Goal: Complete application form

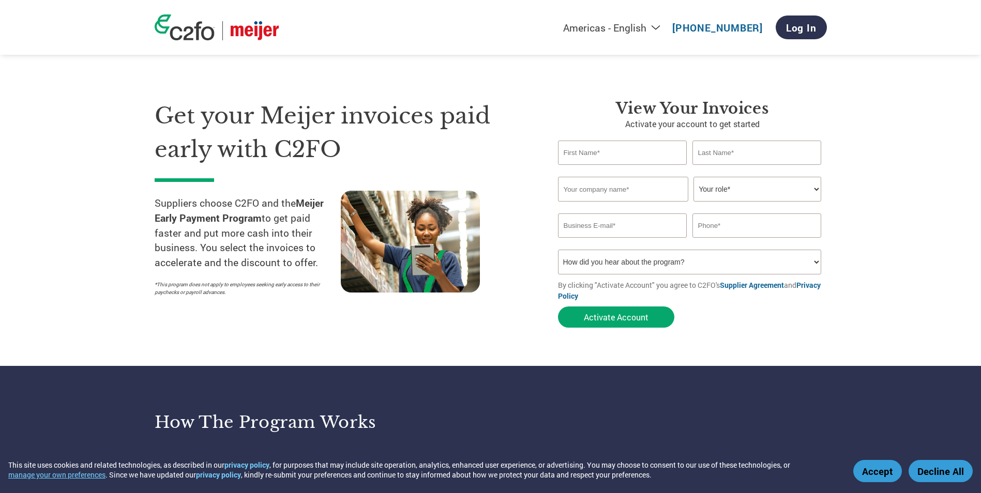
click at [606, 159] on input "text" at bounding box center [622, 153] width 129 height 24
type input "[PERSON_NAME]"
type input "[EMAIL_ADDRESS][DOMAIN_NAME]"
type input "5163076003"
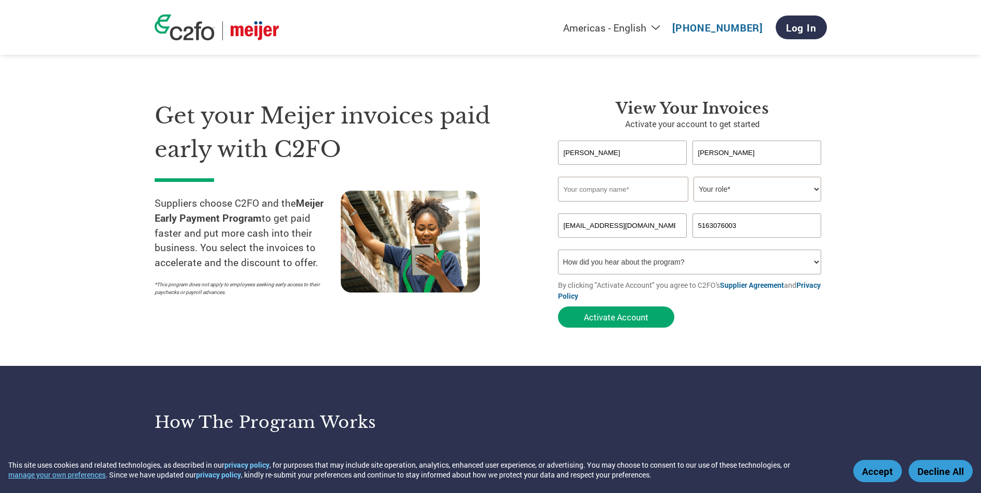
click at [619, 192] on input "text" at bounding box center [623, 189] width 130 height 25
type input "Penn Plax Inc"
click at [719, 192] on select "Your role* CFO Controller Credit Manager Finance Director Treasurer CEO Preside…" at bounding box center [758, 189] width 128 height 25
select select "ACCOUNTING"
click at [694, 177] on select "Your role* CFO Controller Credit Manager Finance Director Treasurer CEO Preside…" at bounding box center [758, 189] width 128 height 25
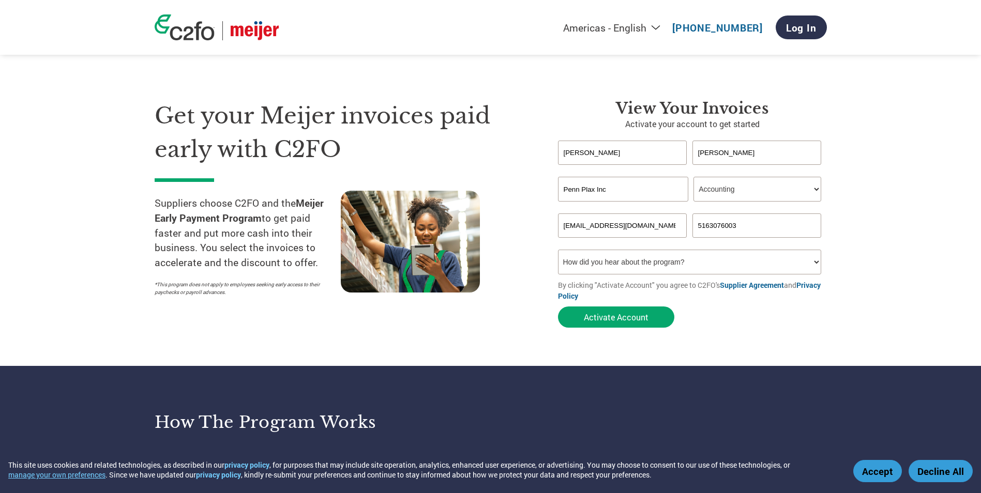
click at [693, 259] on select "How did you hear about the program? Received a letter Email Social Media Online…" at bounding box center [690, 262] width 264 height 25
select select "Email"
click at [558, 250] on select "How did you hear about the program? Received a letter Email Social Media Online…" at bounding box center [690, 262] width 264 height 25
click at [621, 314] on button "Activate Account" at bounding box center [616, 317] width 116 height 21
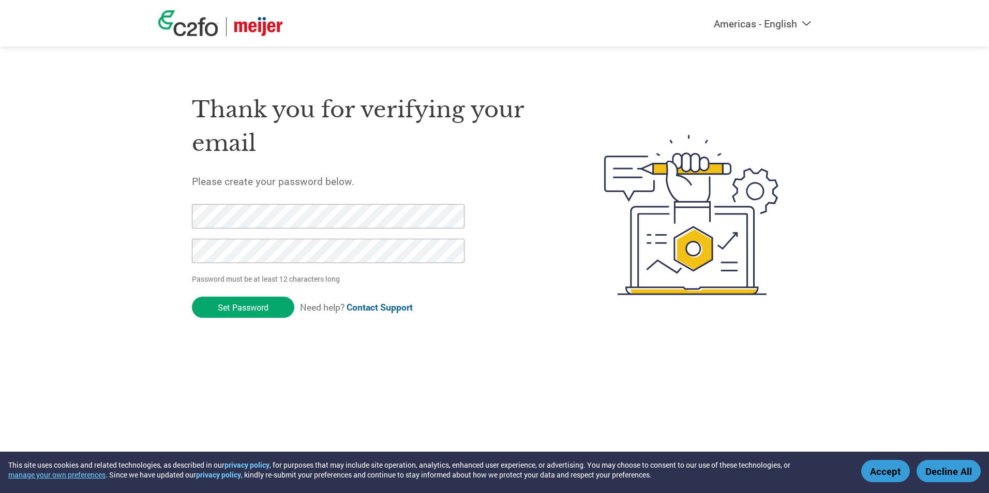
click input "Set Password" at bounding box center [243, 307] width 102 height 21
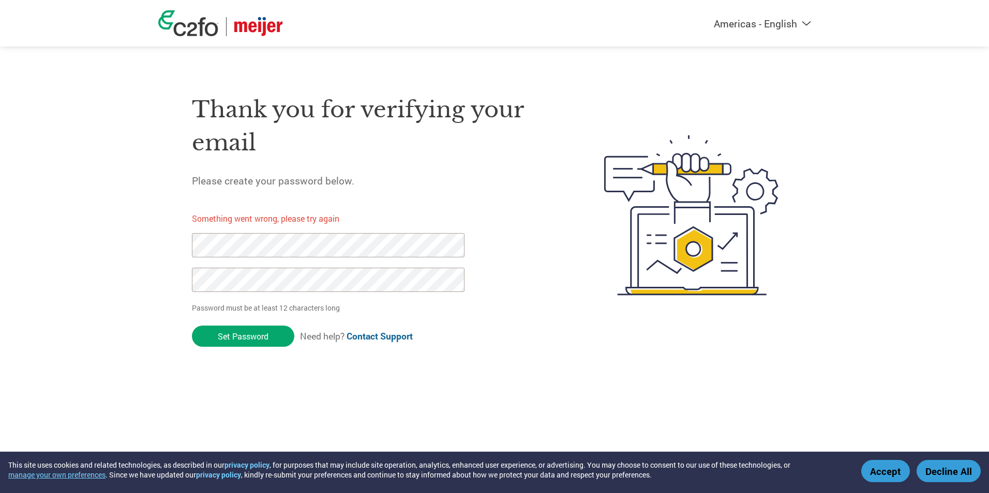
click at [35, 247] on div "Americas - English Américas - Español Américas - Português Amériques - Français…" at bounding box center [494, 174] width 989 height 348
click input "Set Password" at bounding box center [243, 336] width 102 height 21
